Goal: Check status: Check status

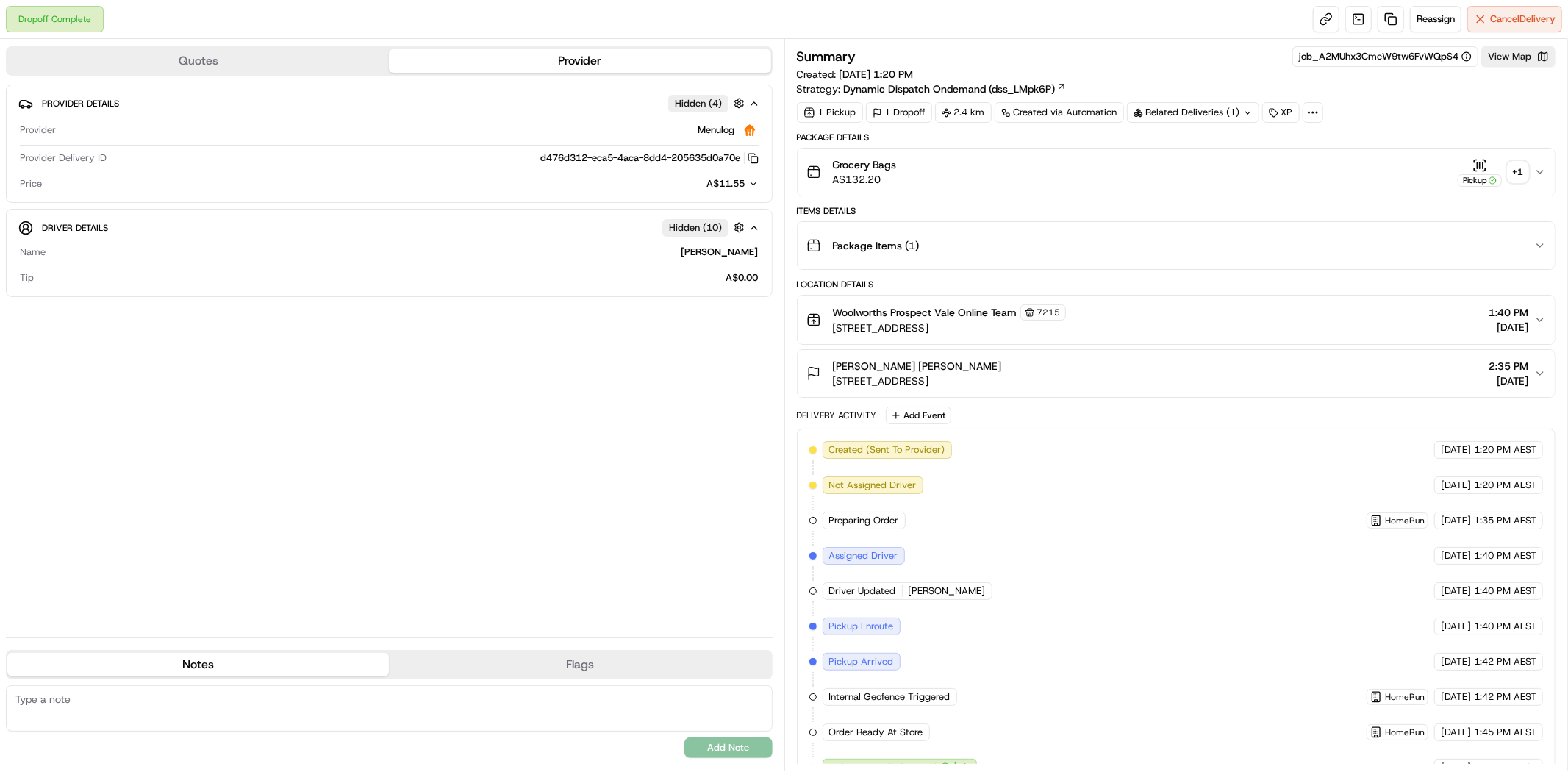
click at [1515, 181] on div "+ 1" at bounding box center [1517, 172] width 21 height 21
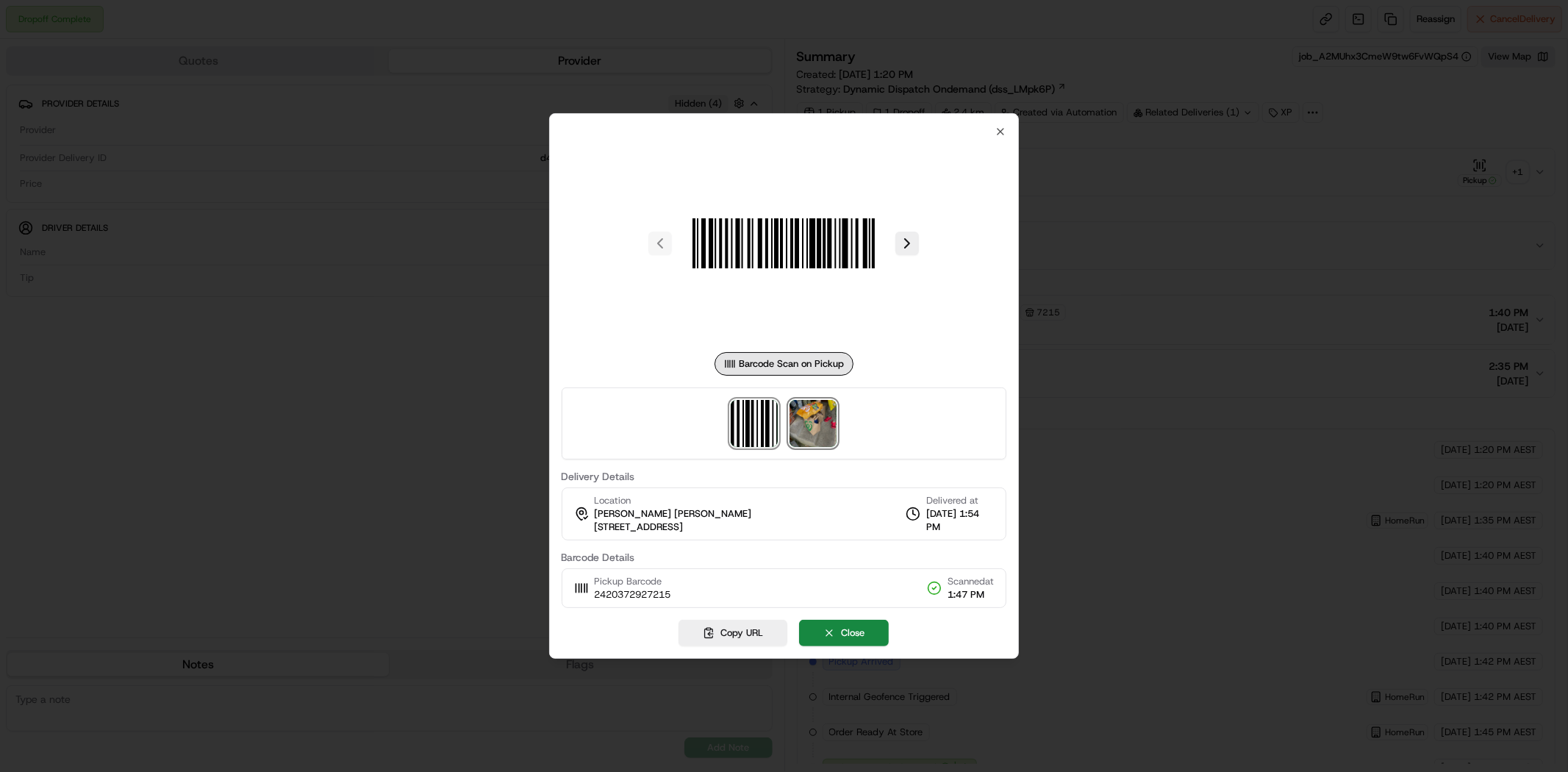
click at [810, 431] on img at bounding box center [813, 423] width 47 height 47
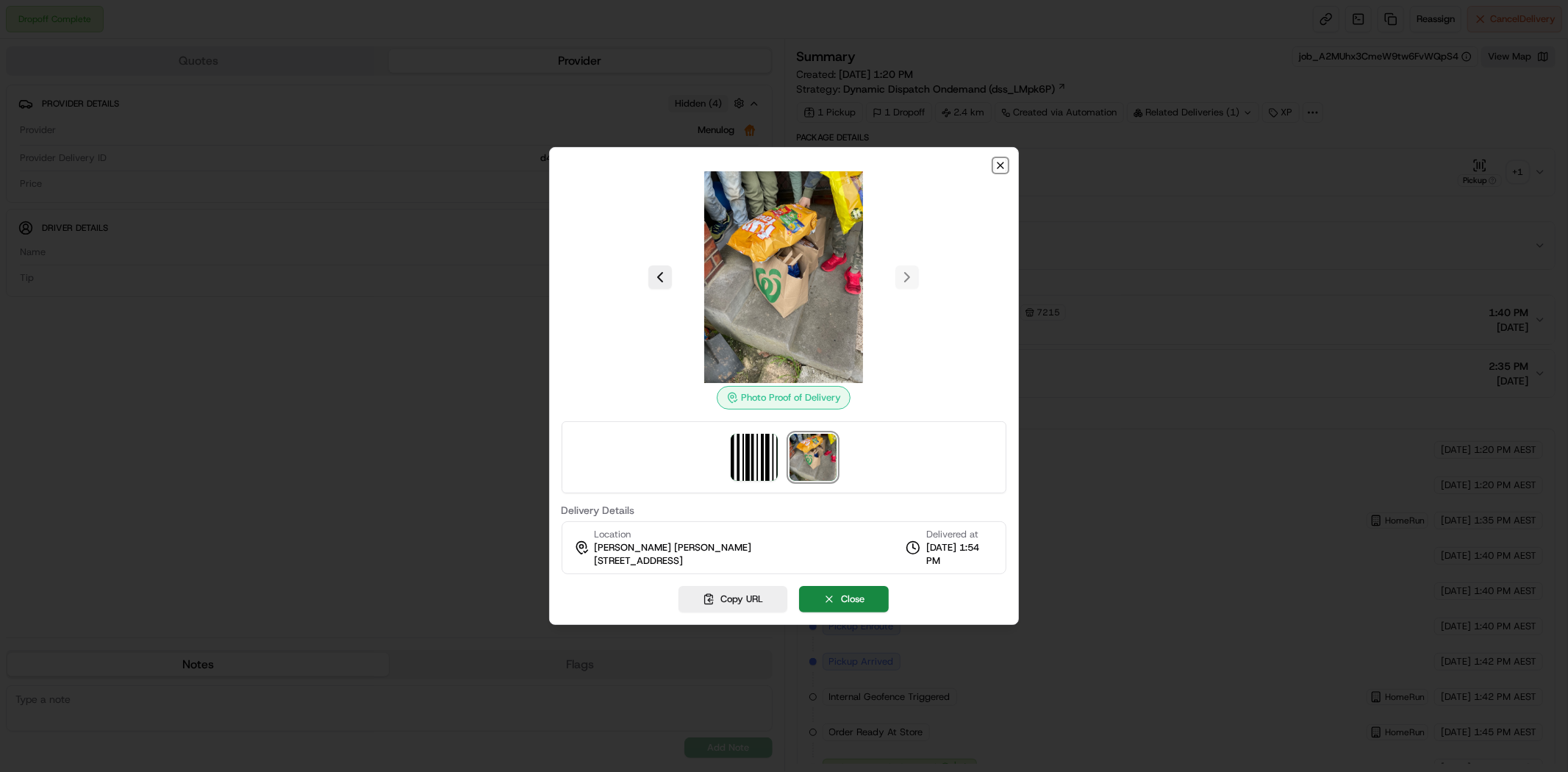
click at [999, 170] on icon "button" at bounding box center [1000, 165] width 12 height 12
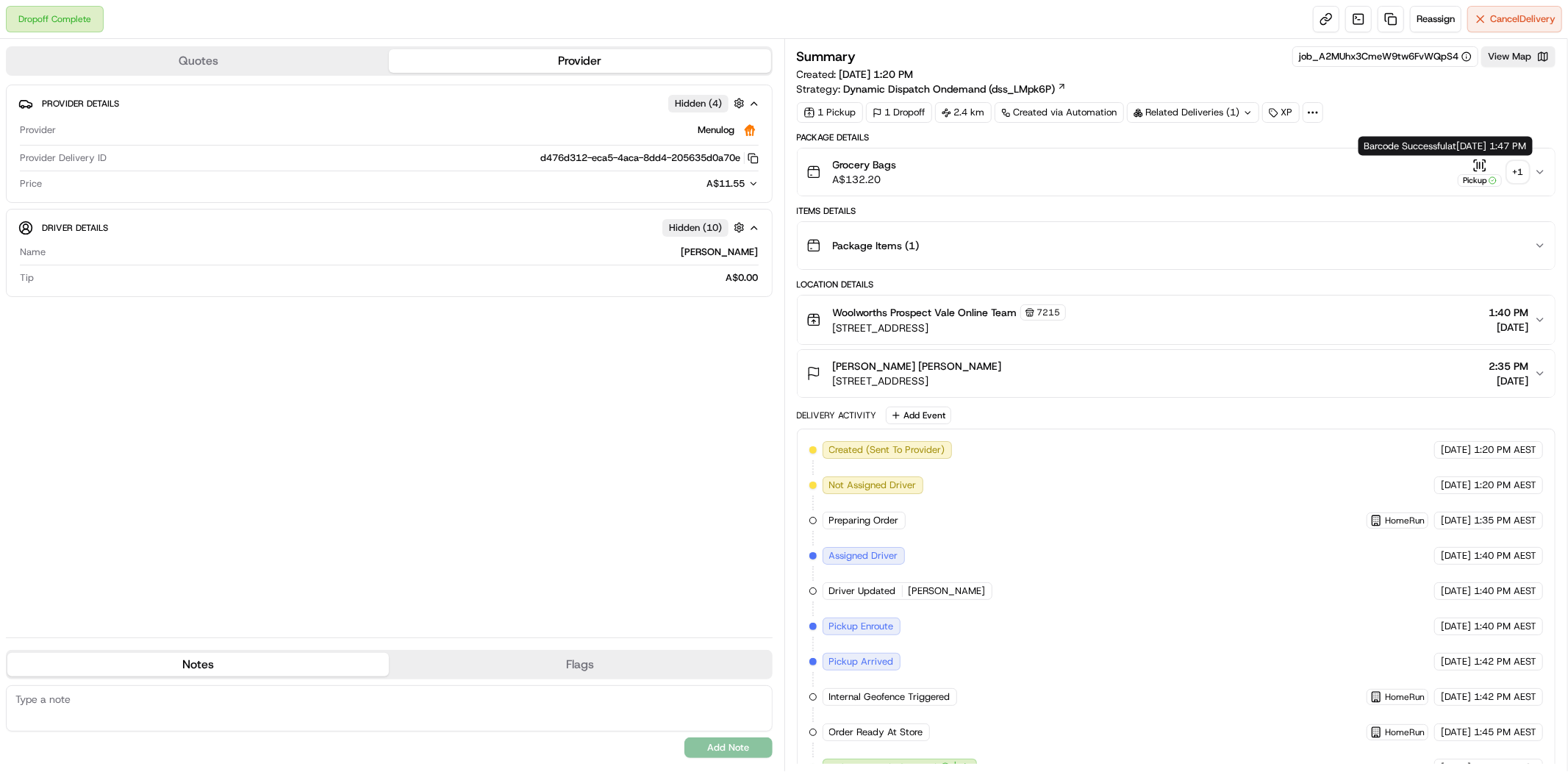
click at [1510, 179] on div "+ 1" at bounding box center [1517, 172] width 21 height 21
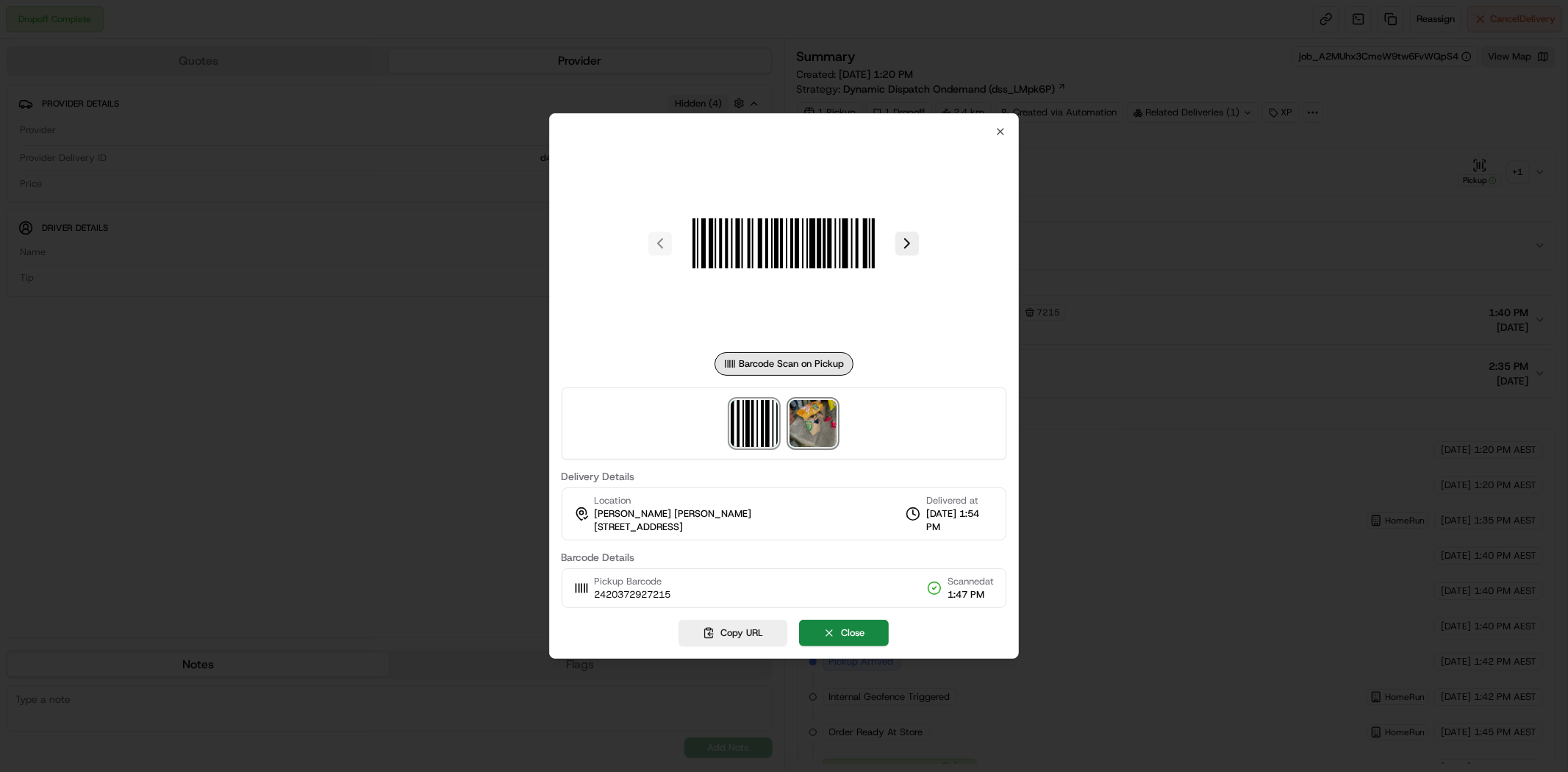
click at [814, 419] on img at bounding box center [813, 423] width 47 height 47
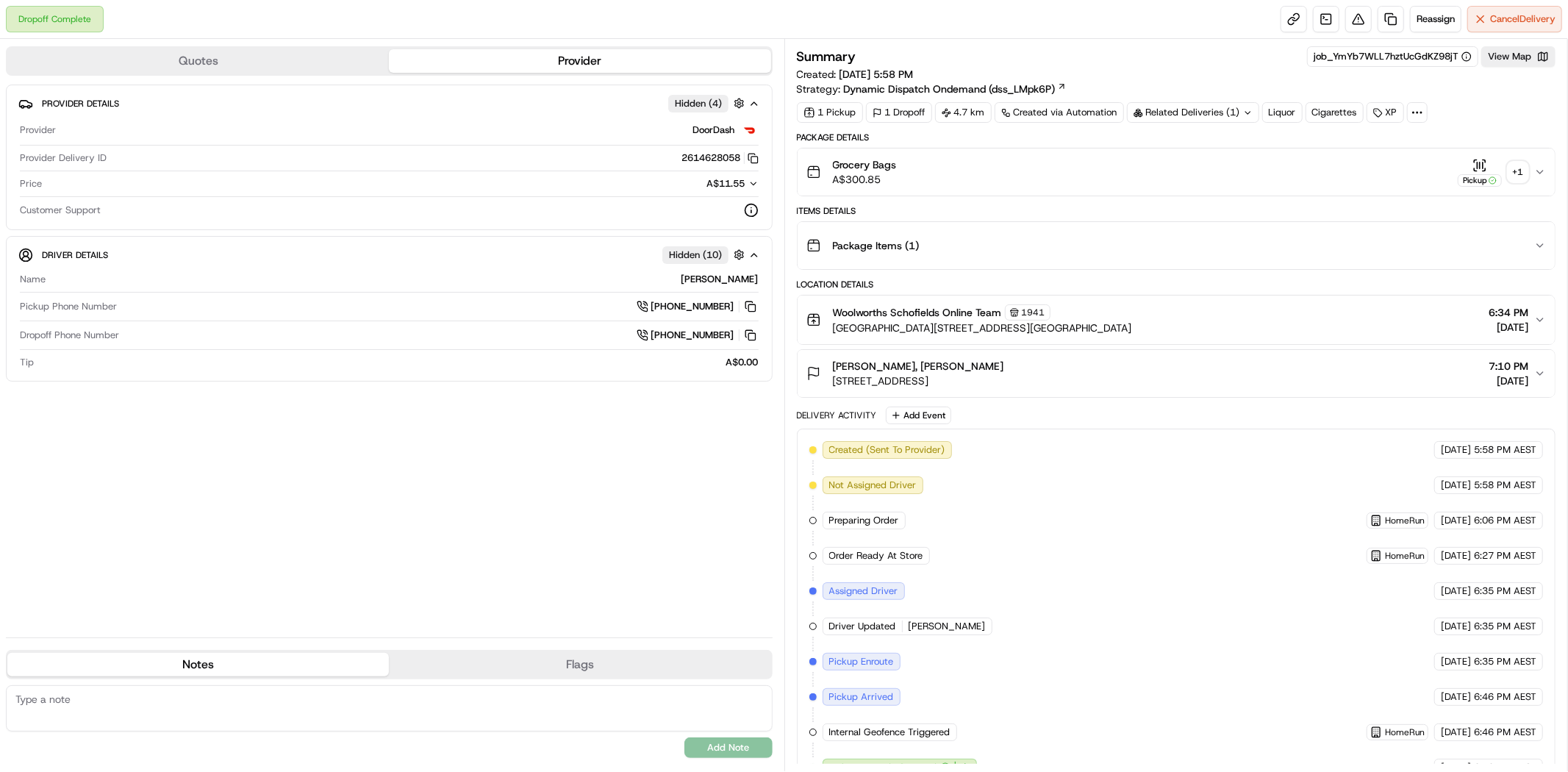
click at [1517, 173] on div "+ 1" at bounding box center [1517, 172] width 21 height 21
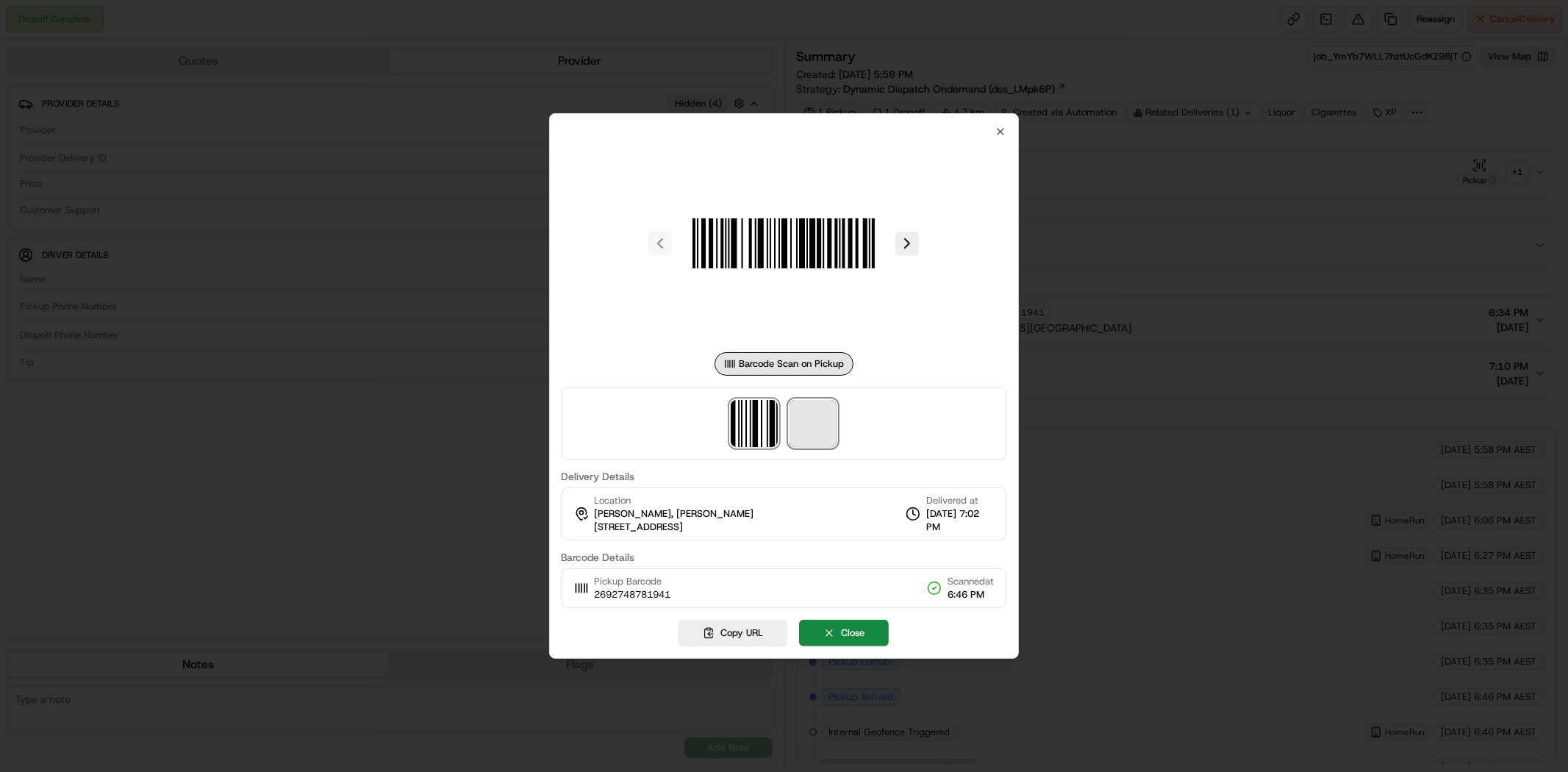
click at [817, 424] on span at bounding box center [813, 423] width 47 height 47
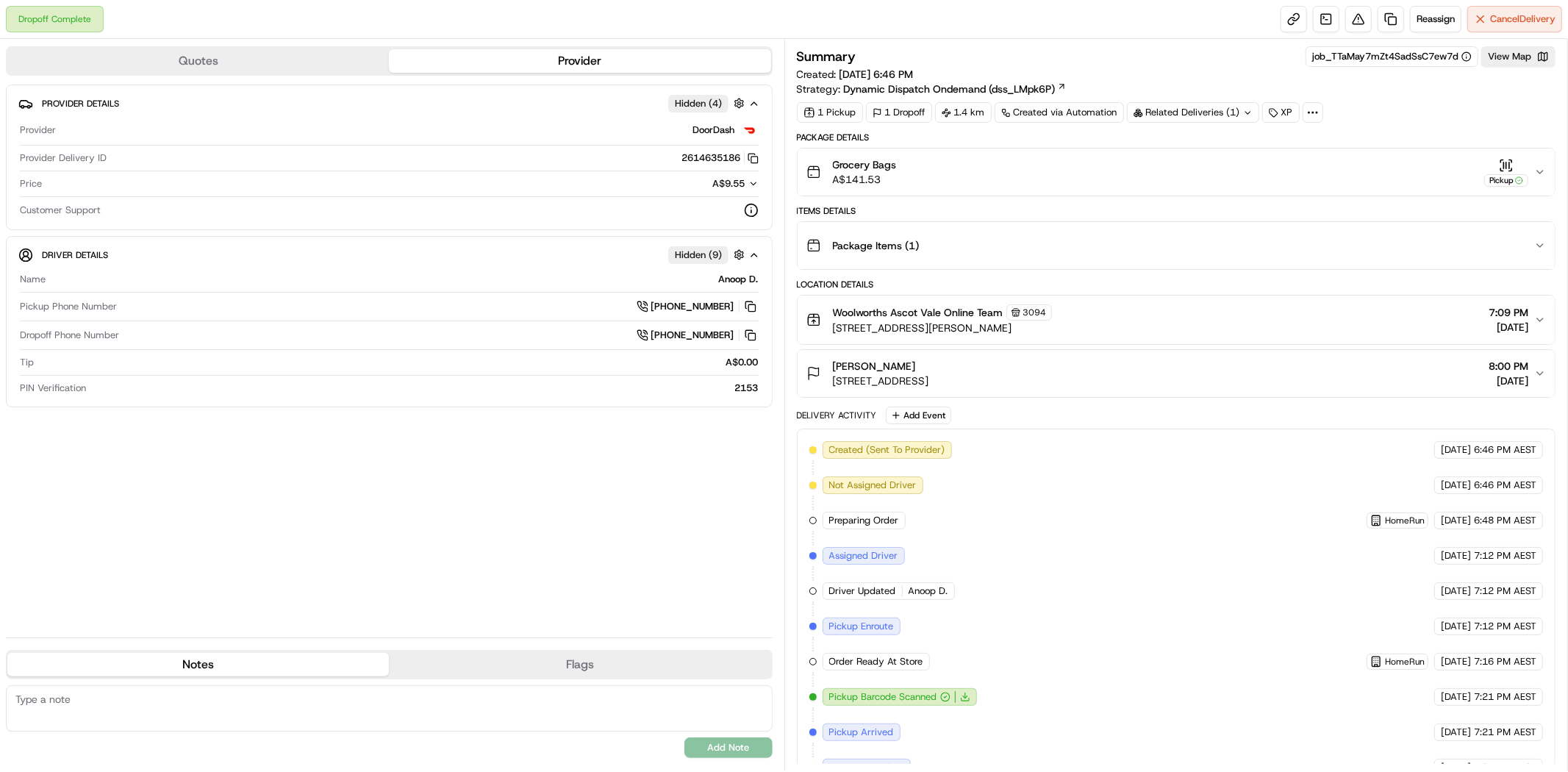
click at [1251, 111] on icon at bounding box center [1247, 112] width 9 height 9
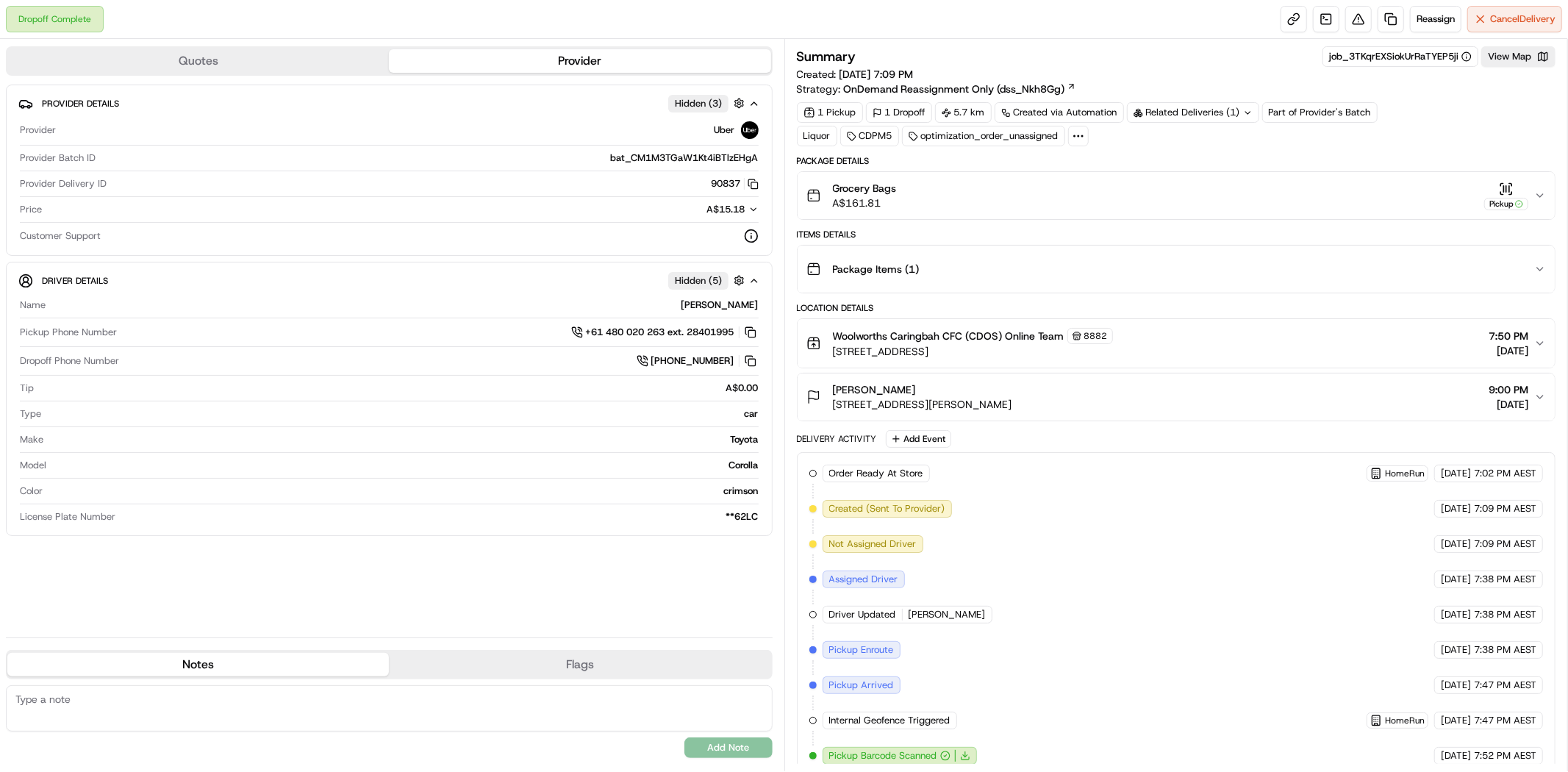
click at [1248, 108] on icon at bounding box center [1247, 112] width 9 height 9
click at [1231, 173] on span "269240520" at bounding box center [1225, 172] width 53 height 13
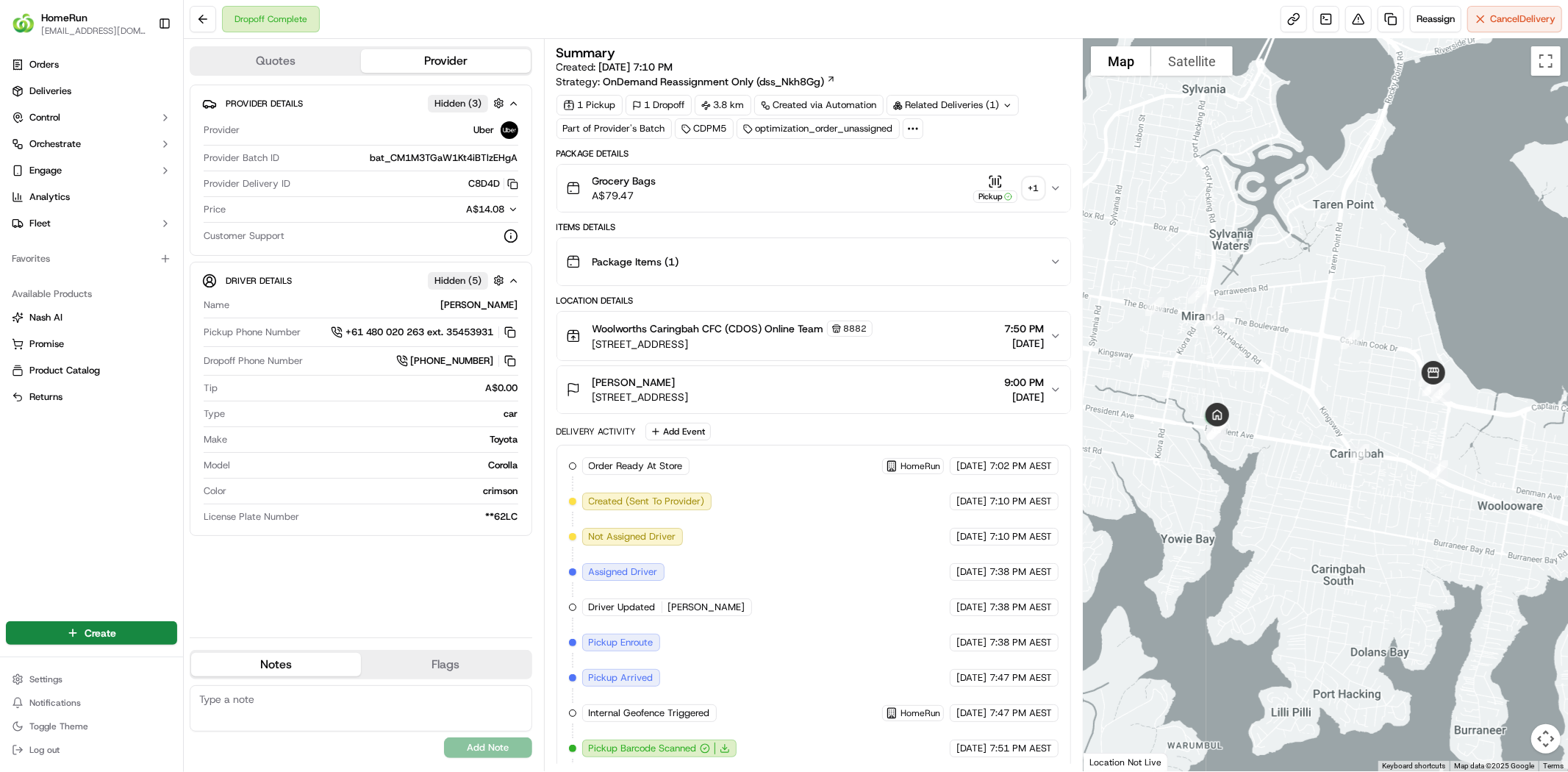
click at [1027, 187] on div "+ 1" at bounding box center [1033, 188] width 21 height 21
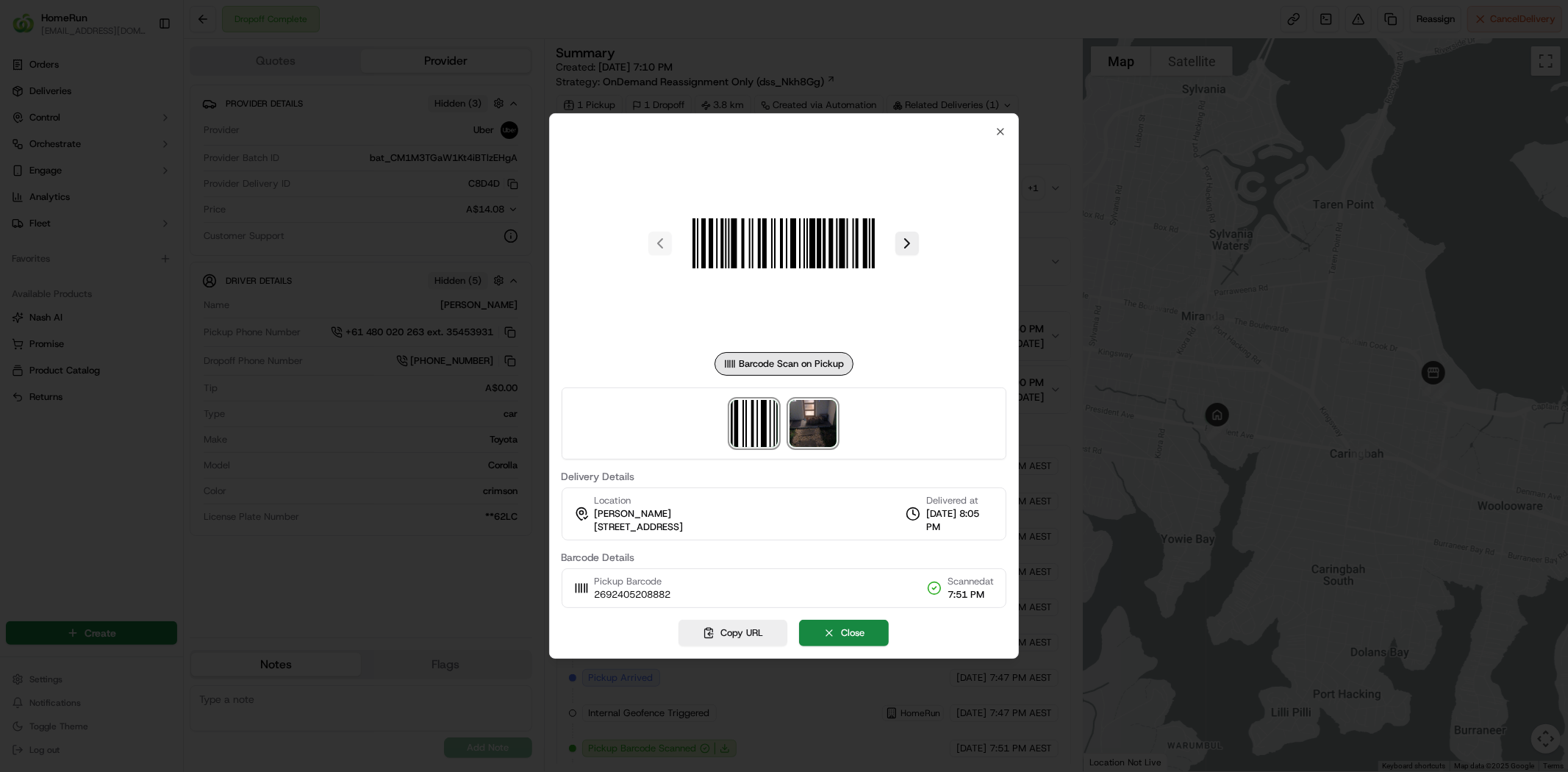
click at [809, 420] on img at bounding box center [813, 423] width 47 height 47
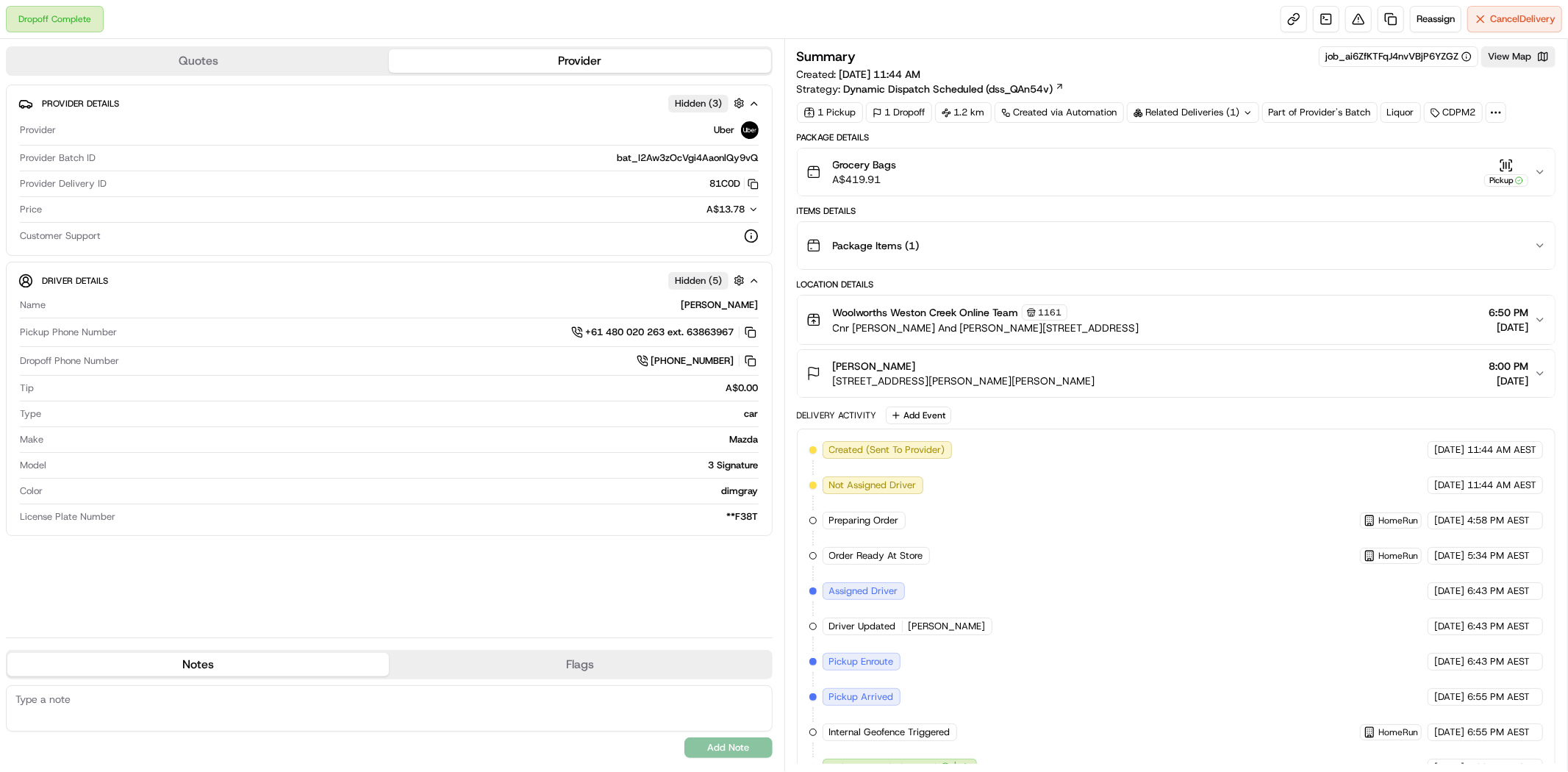
click at [1254, 113] on div "Related Deliveries (1)" at bounding box center [1193, 112] width 133 height 21
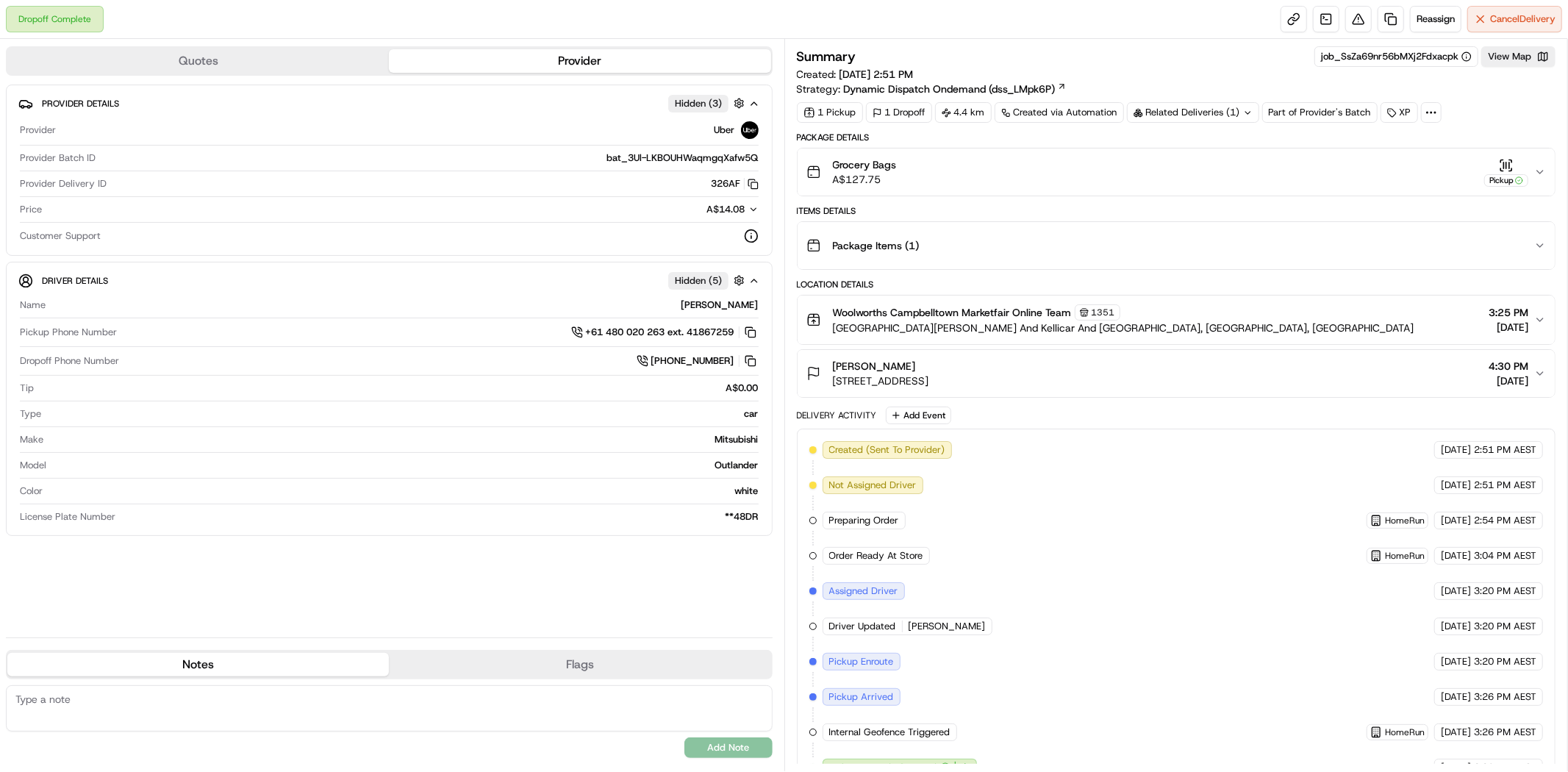
click at [1250, 115] on icon at bounding box center [1247, 112] width 9 height 9
